Goal: Transaction & Acquisition: Download file/media

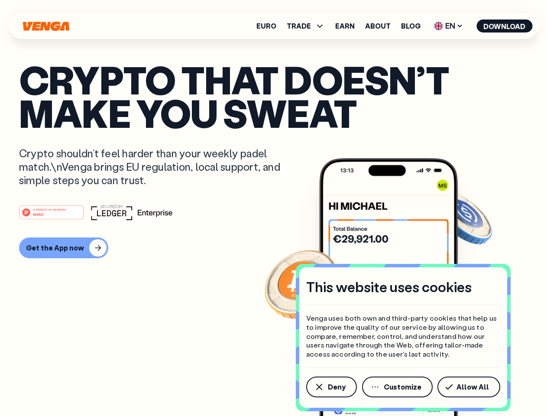
click at [273, 208] on div "#1 PRODUCT OF THE MONTH Web3" at bounding box center [273, 212] width 509 height 16
click at [331, 387] on span "Deny" at bounding box center [337, 386] width 18 height 7
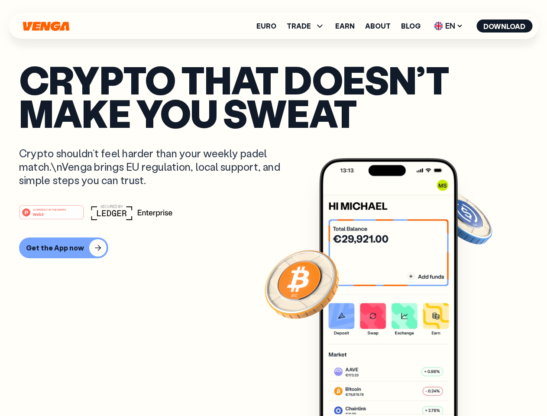
click at [398, 387] on img at bounding box center [388, 303] width 139 height 290
click at [470, 387] on article "Crypto that doesn’t make you sweat Crypto shouldn’t feel harder than your weekl…" at bounding box center [273, 225] width 509 height 325
click at [308, 26] on span "TRADE" at bounding box center [299, 26] width 24 height 7
click at [449, 26] on span "EN" at bounding box center [448, 26] width 35 height 14
click at [505, 26] on button "Download" at bounding box center [504, 25] width 56 height 13
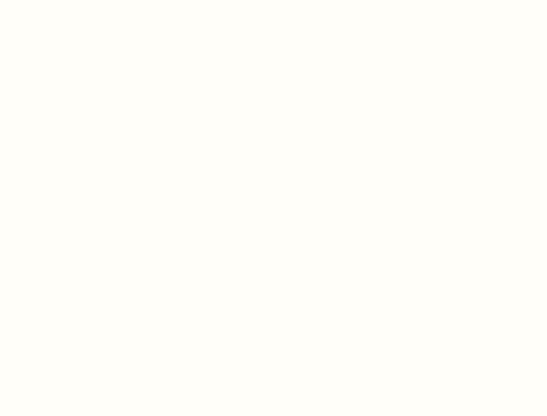
click at [62, 0] on html "This website uses cookies Venga uses both own and third-party cookies that help…" at bounding box center [273, 0] width 547 height 0
click at [53, 0] on html "This website uses cookies Venga uses both own and third-party cookies that help…" at bounding box center [273, 0] width 547 height 0
